Goal: Task Accomplishment & Management: Manage account settings

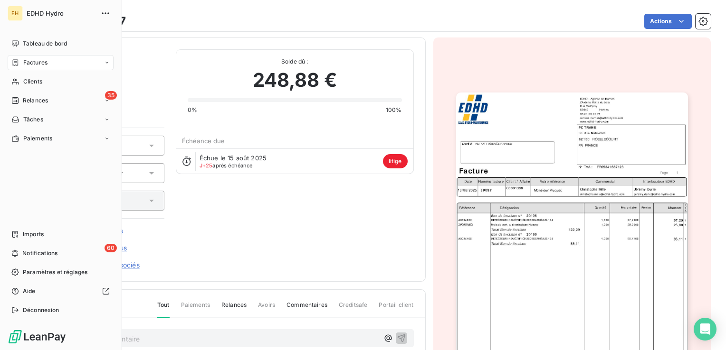
scroll to position [95, 0]
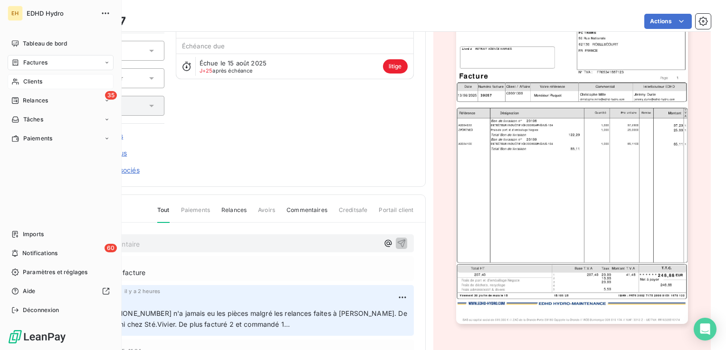
click at [28, 79] on span "Clients" at bounding box center [32, 81] width 19 height 9
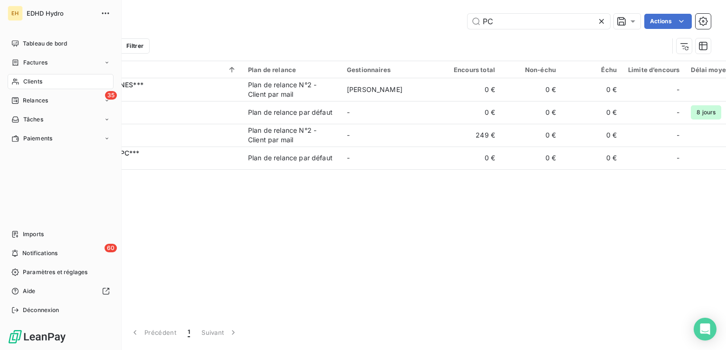
type input "P"
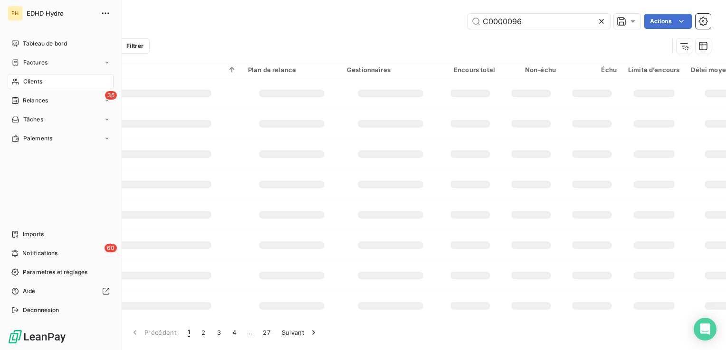
type input "C0000096"
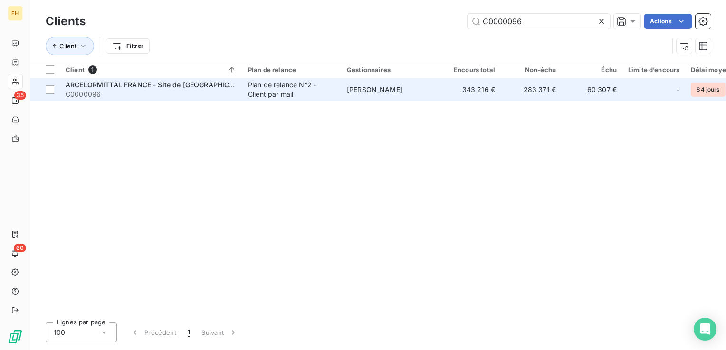
click at [143, 88] on span "ARCELORMITTAL FRANCE - Site de [GEOGRAPHIC_DATA]" at bounding box center [159, 85] width 186 height 8
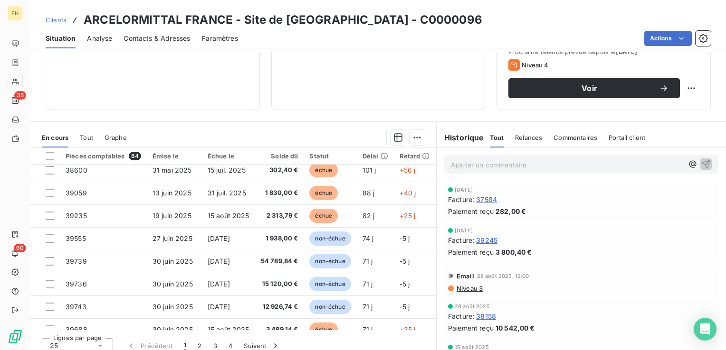
scroll to position [190, 0]
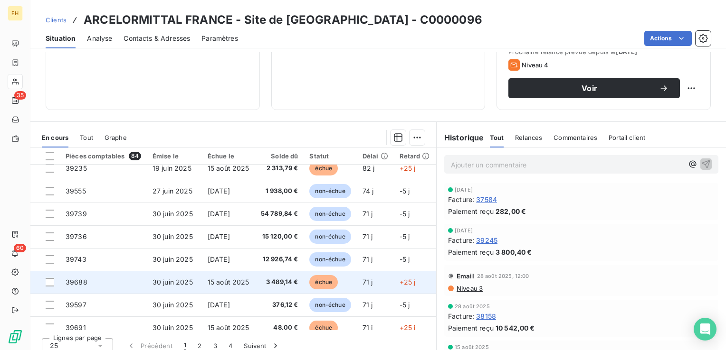
click at [138, 281] on td "39688" at bounding box center [103, 282] width 87 height 23
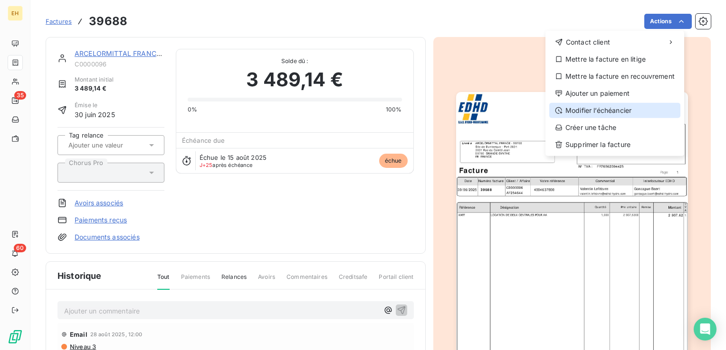
click at [613, 107] on div "Modifier l’échéancier" at bounding box center [614, 110] width 131 height 15
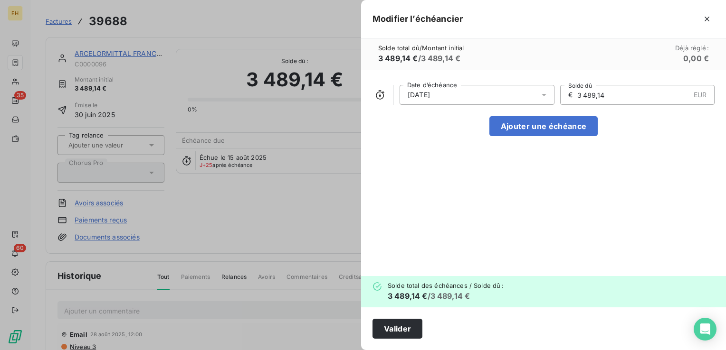
click at [539, 96] on icon at bounding box center [543, 94] width 9 height 9
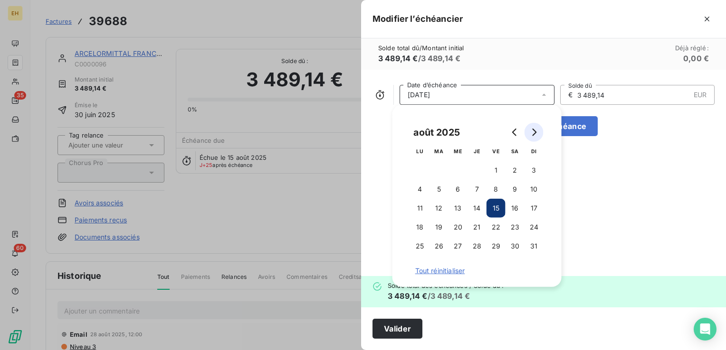
click at [531, 129] on icon "Go to next month" at bounding box center [534, 133] width 8 height 8
click at [529, 188] on button "14" at bounding box center [533, 189] width 19 height 19
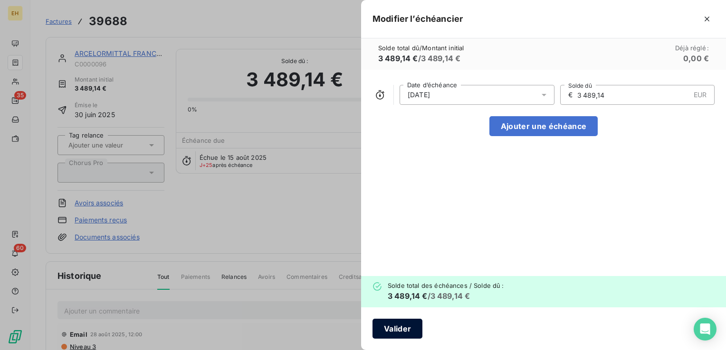
click at [399, 331] on button "Valider" at bounding box center [397, 329] width 50 height 20
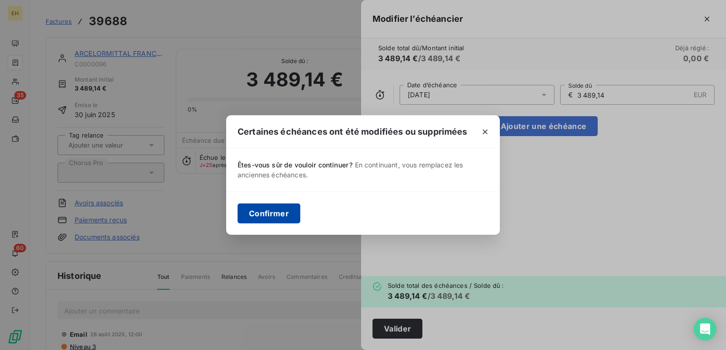
click at [287, 216] on button "Confirmer" at bounding box center [268, 214] width 63 height 20
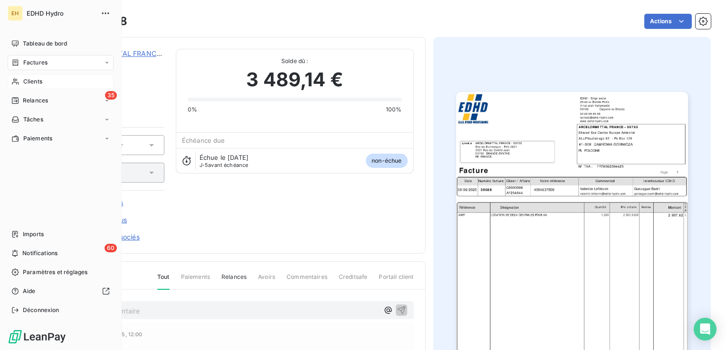
click at [40, 81] on span "Clients" at bounding box center [32, 81] width 19 height 9
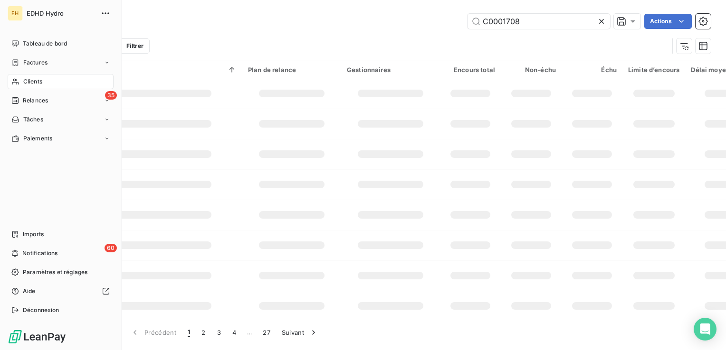
type input "C0001708"
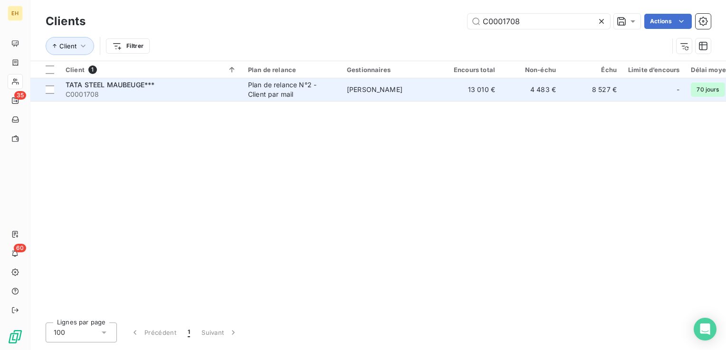
click at [133, 91] on span "C0001708" at bounding box center [151, 94] width 171 height 9
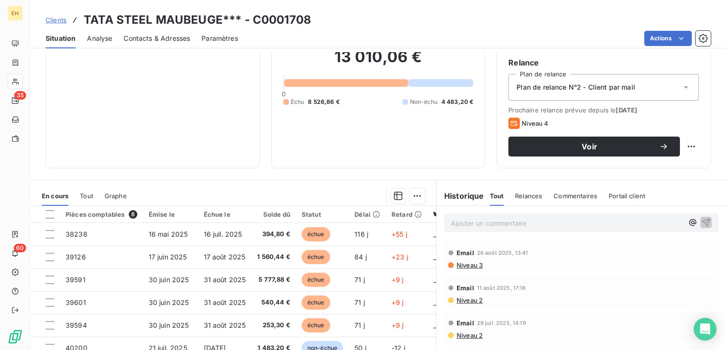
scroll to position [95, 0]
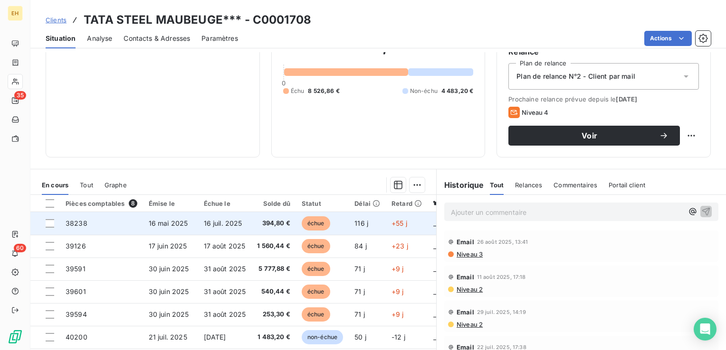
click at [132, 224] on td "38238" at bounding box center [101, 223] width 83 height 23
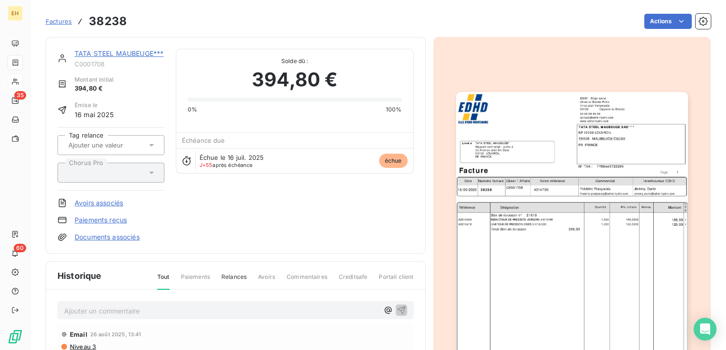
click at [143, 314] on p "Ajouter un commentaire ﻿" at bounding box center [221, 311] width 314 height 12
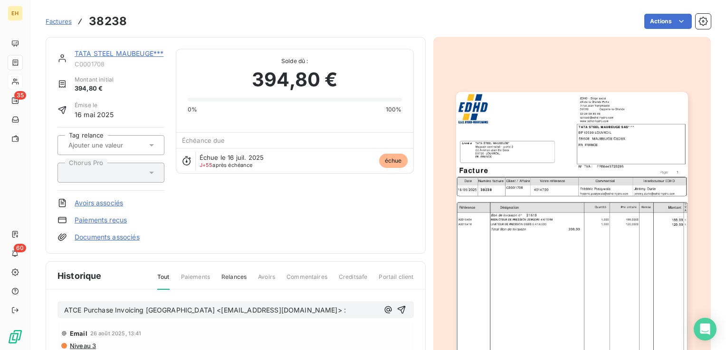
click at [346, 310] on span "ATCE Purchase Invoicing [GEOGRAPHIC_DATA] <[EMAIL_ADDRESS][DOMAIN_NAME]> :" at bounding box center [205, 310] width 282 height 8
